Goal: Task Accomplishment & Management: Manage account settings

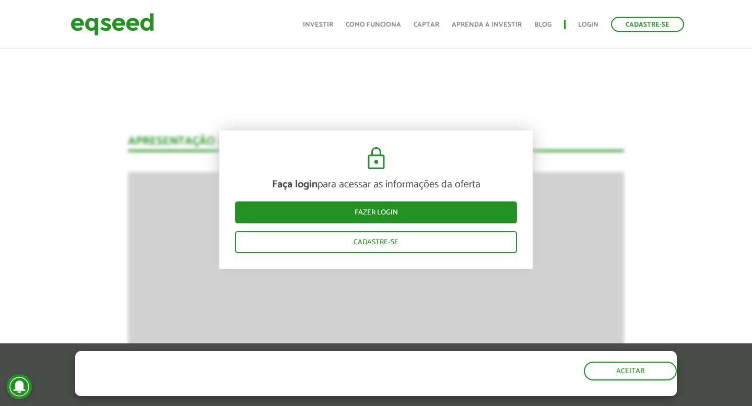
scroll to position [1317, 0]
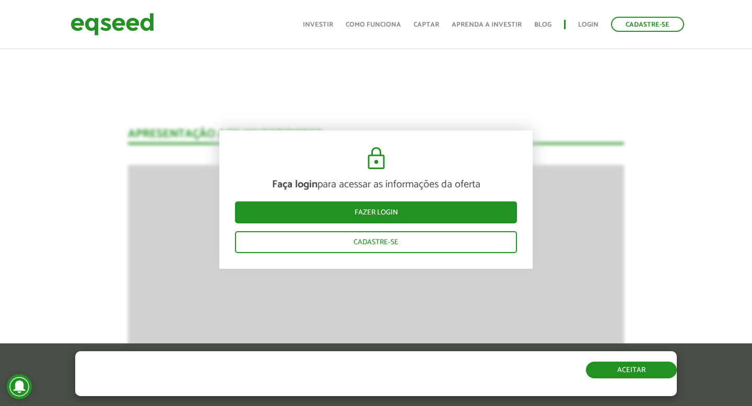
click at [619, 379] on button "Aceitar" at bounding box center [631, 370] width 91 height 17
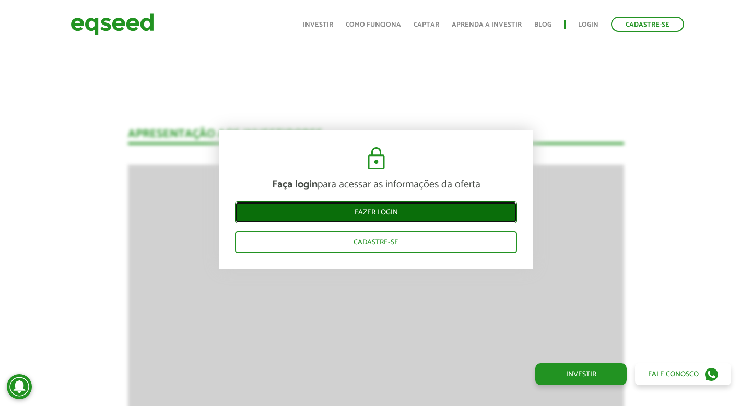
click at [379, 211] on link "Fazer login" at bounding box center [376, 213] width 282 height 22
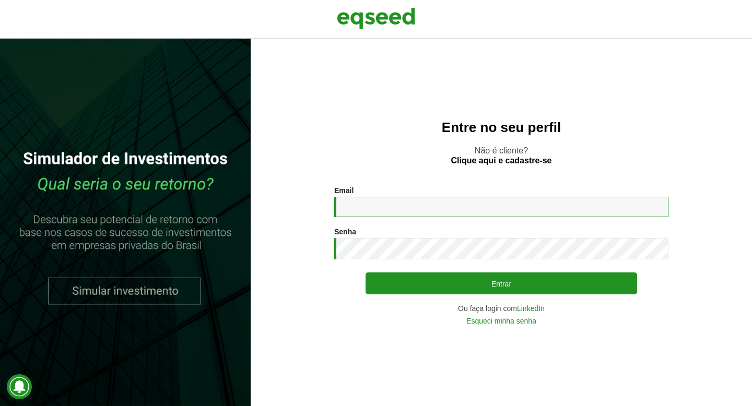
click at [357, 204] on input "Email *" at bounding box center [501, 207] width 334 height 20
click at [372, 208] on input "Email *" at bounding box center [501, 207] width 334 height 20
click at [380, 208] on input "Email *" at bounding box center [501, 207] width 334 height 20
type input "**********"
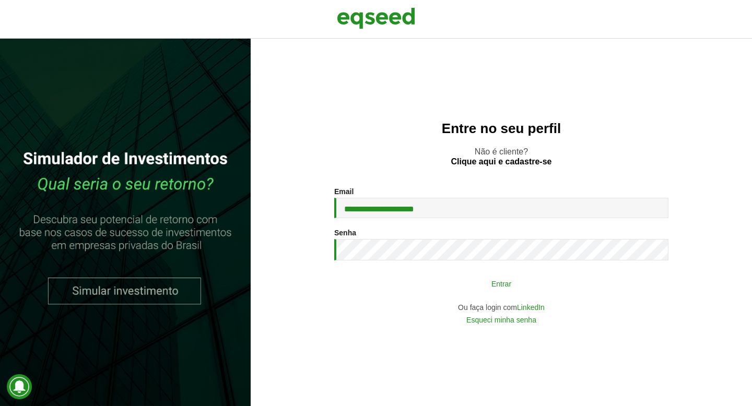
click at [462, 281] on button "Entrar" at bounding box center [502, 284] width 272 height 20
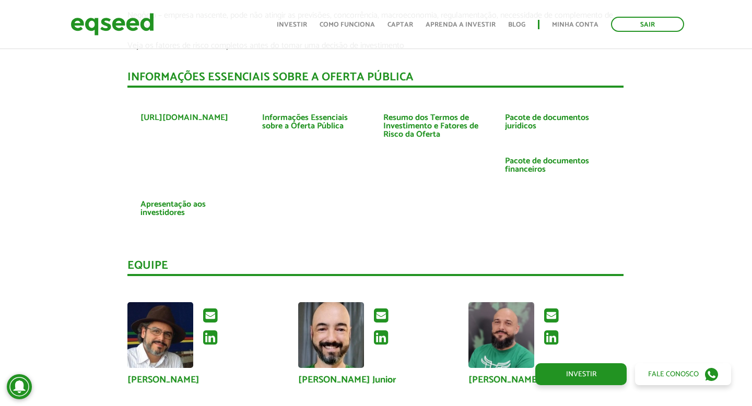
scroll to position [2364, 1]
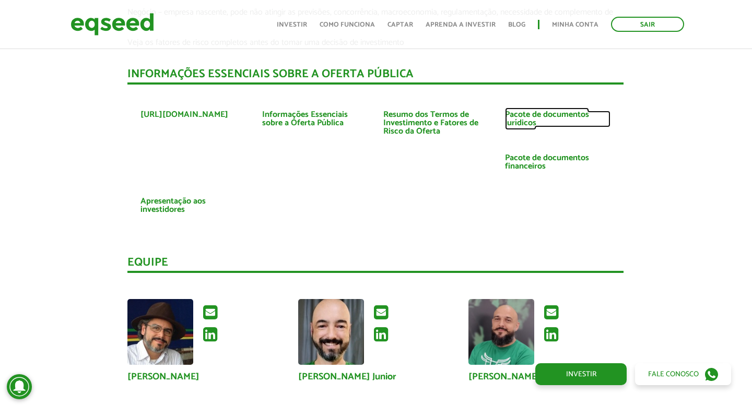
click at [529, 119] on link "Pacote de documentos jurídicos" at bounding box center [558, 119] width 106 height 17
